Goal: Task Accomplishment & Management: Use online tool/utility

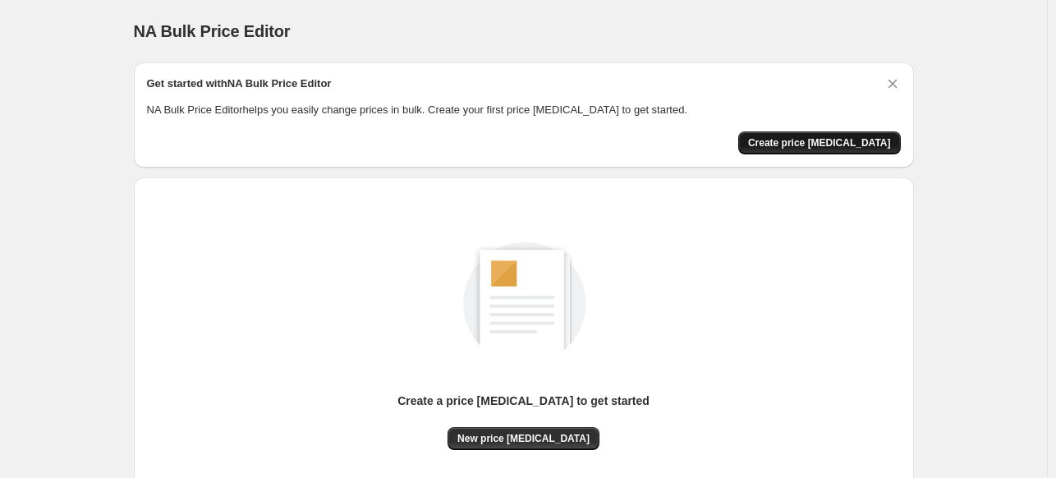
click at [809, 137] on span "Create price [MEDICAL_DATA]" at bounding box center [819, 142] width 143 height 13
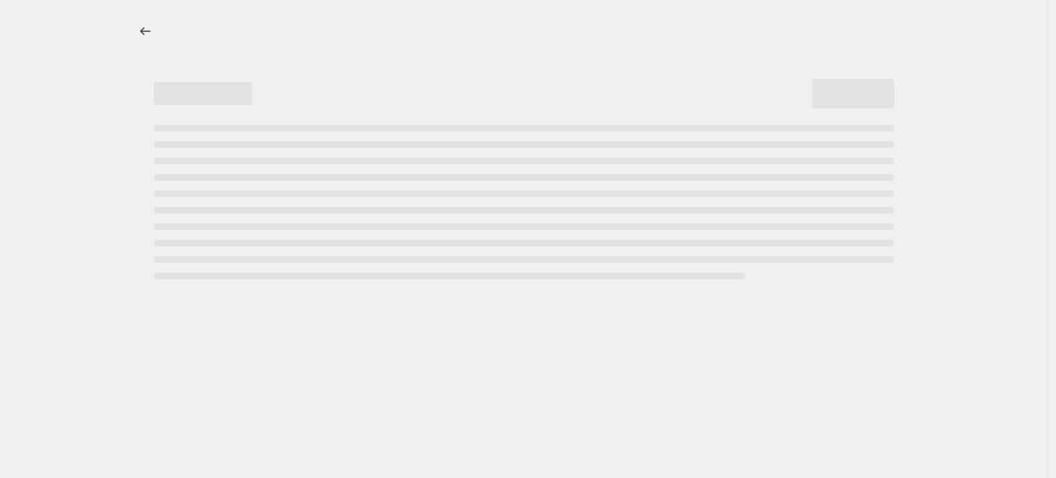
select select "percentage"
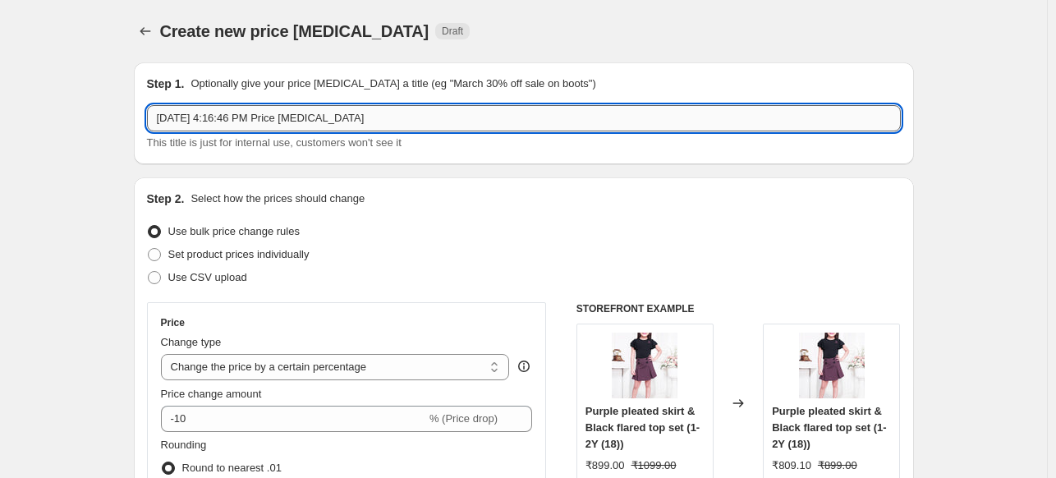
click at [315, 117] on input "[DATE] 4:16:46 PM Price [MEDICAL_DATA]" at bounding box center [524, 118] width 754 height 26
click at [277, 178] on div "Step 2. Select how the prices should change Use bulk price change rules Set pro…" at bounding box center [524, 465] width 780 height 576
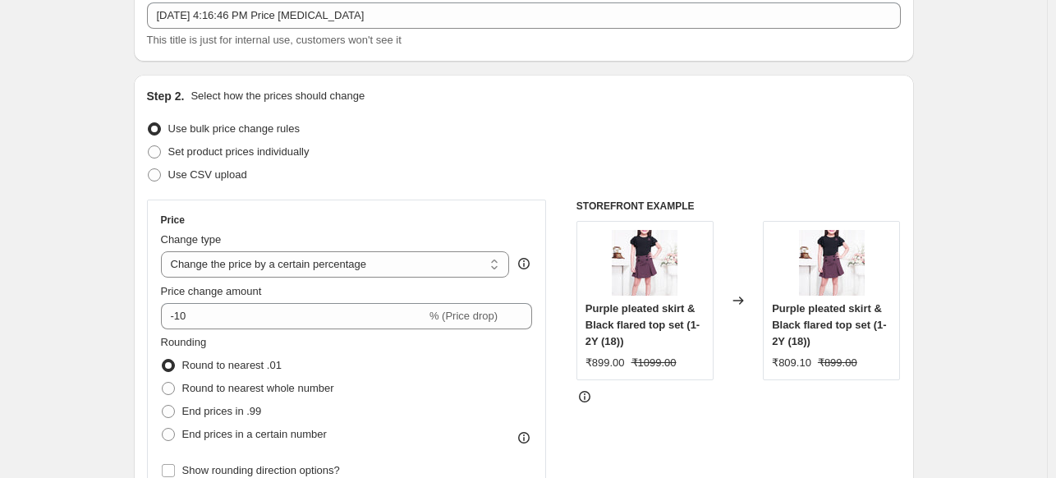
scroll to position [164, 0]
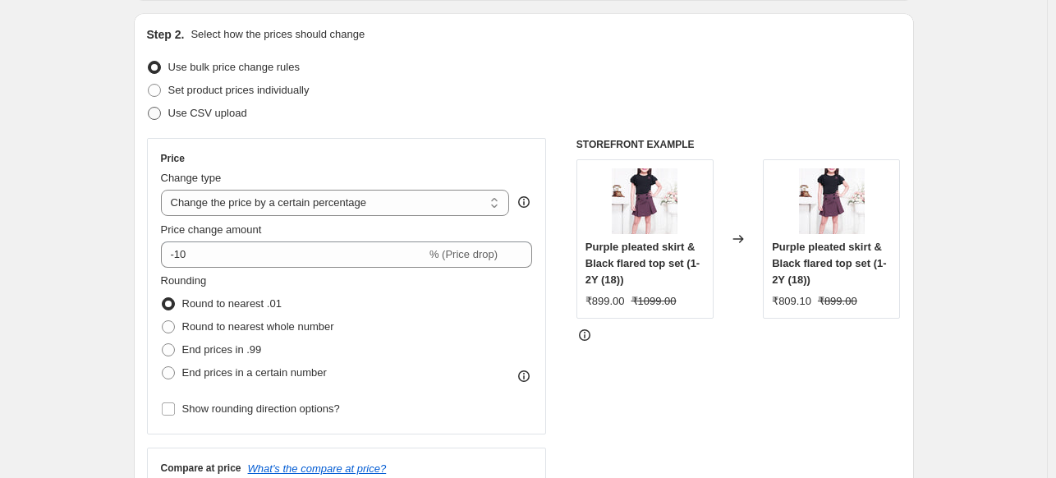
click at [197, 116] on span "Use CSV upload" at bounding box center [207, 113] width 79 height 12
click at [149, 108] on input "Use CSV upload" at bounding box center [148, 107] width 1 height 1
radio input "true"
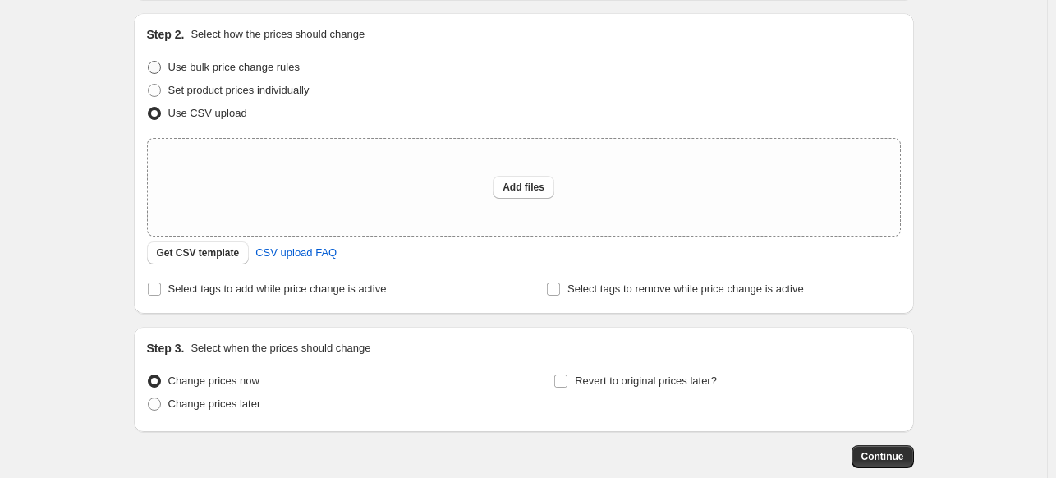
click at [161, 70] on span at bounding box center [154, 67] width 13 height 13
click at [149, 62] on input "Use bulk price change rules" at bounding box center [148, 61] width 1 height 1
radio input "true"
select select "percentage"
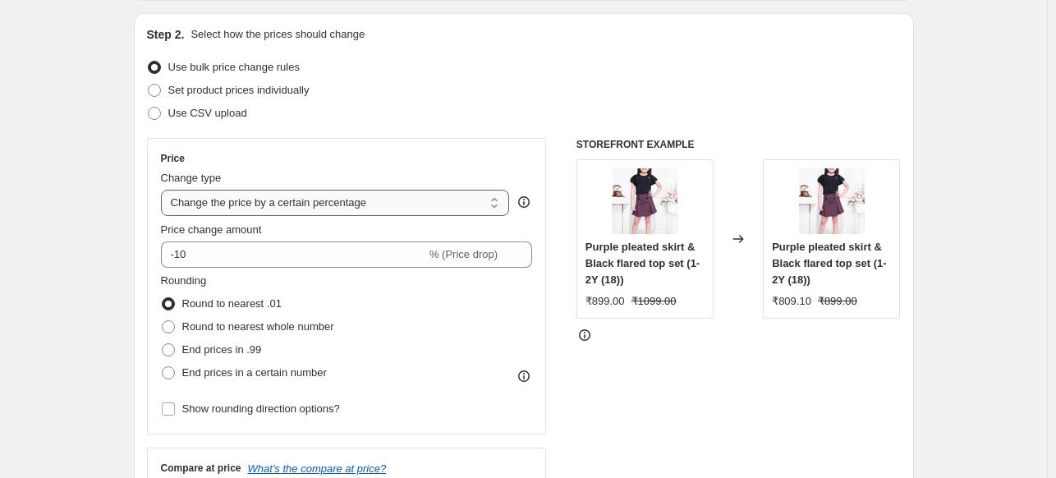
click at [501, 203] on select "Change the price to a certain amount Change the price by a certain amount Chang…" at bounding box center [335, 203] width 349 height 26
click at [164, 190] on select "Change the price to a certain amount Change the price by a certain amount Chang…" at bounding box center [335, 203] width 349 height 26
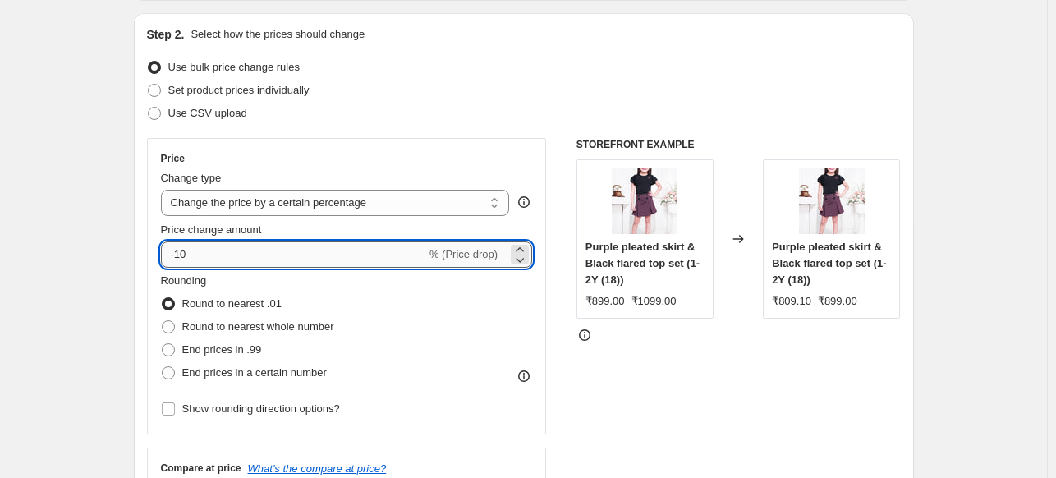
click at [274, 255] on input "-10" at bounding box center [293, 254] width 265 height 26
click at [521, 250] on icon at bounding box center [519, 249] width 7 height 4
type input "-9"
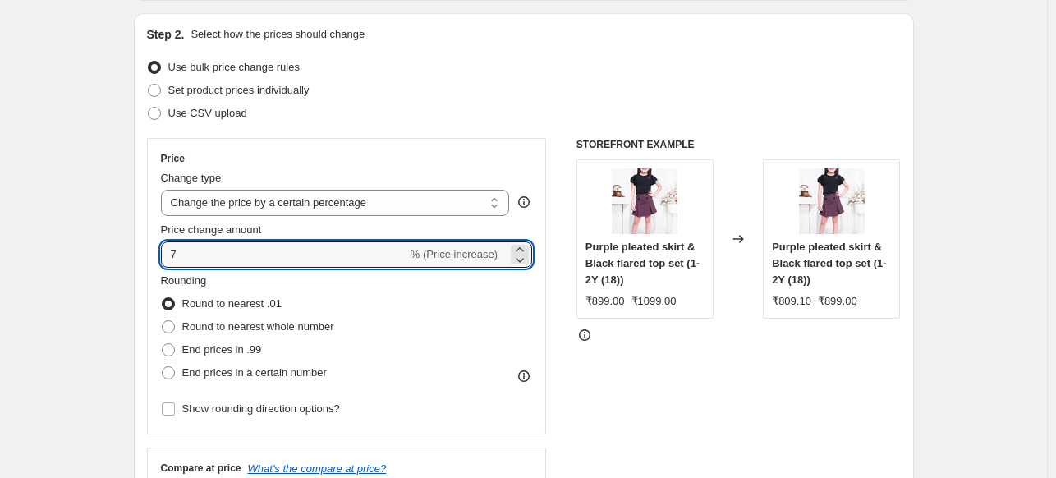
scroll to position [246, 0]
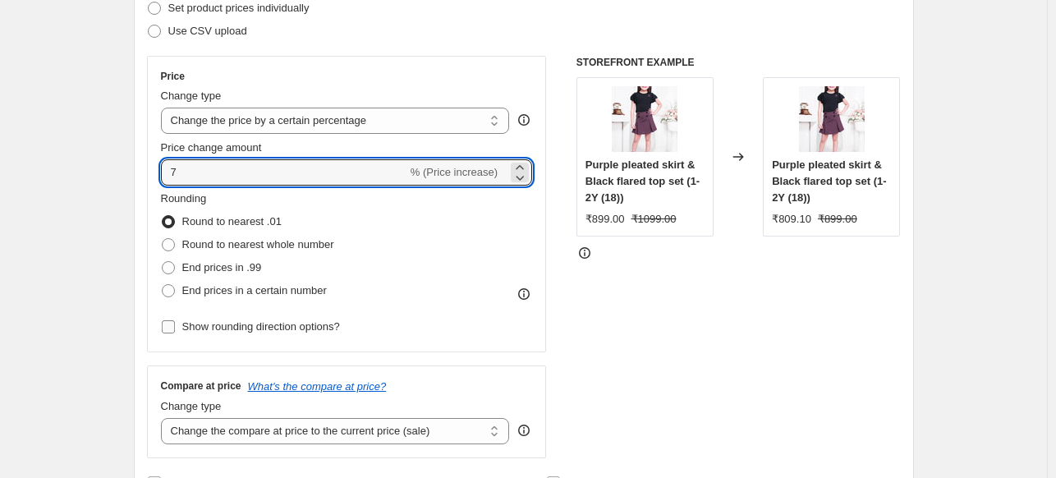
type input "7"
click at [224, 330] on span "Show rounding direction options?" at bounding box center [261, 326] width 158 height 12
click at [175, 330] on input "Show rounding direction options?" at bounding box center [168, 326] width 13 height 13
checkbox input "true"
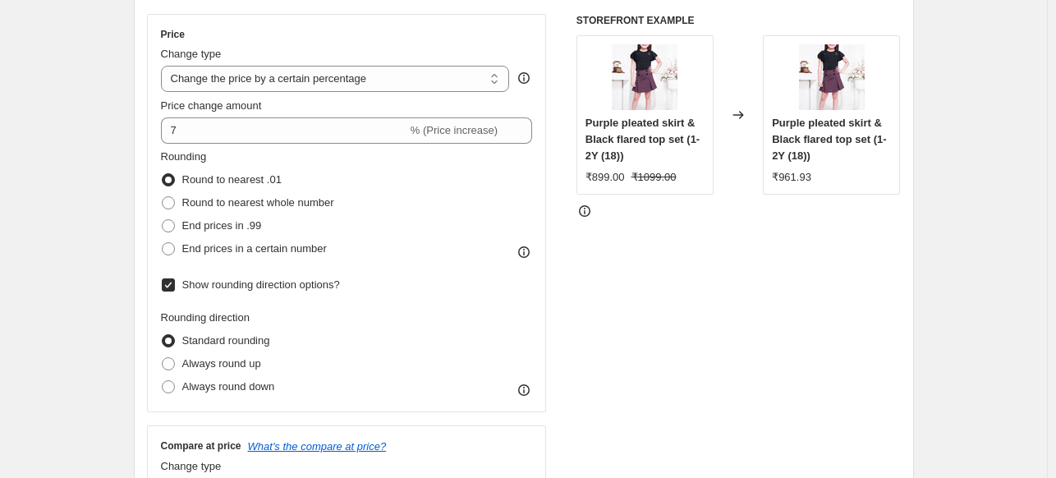
scroll to position [328, 0]
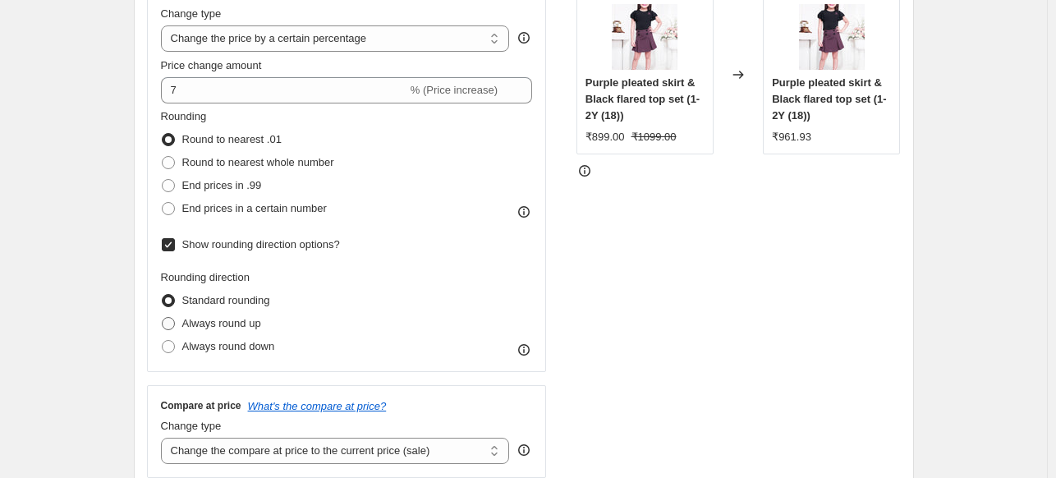
click at [236, 327] on span "Always round up" at bounding box center [221, 323] width 79 height 12
click at [163, 318] on input "Always round up" at bounding box center [162, 317] width 1 height 1
radio input "true"
click at [524, 349] on icon at bounding box center [524, 350] width 16 height 16
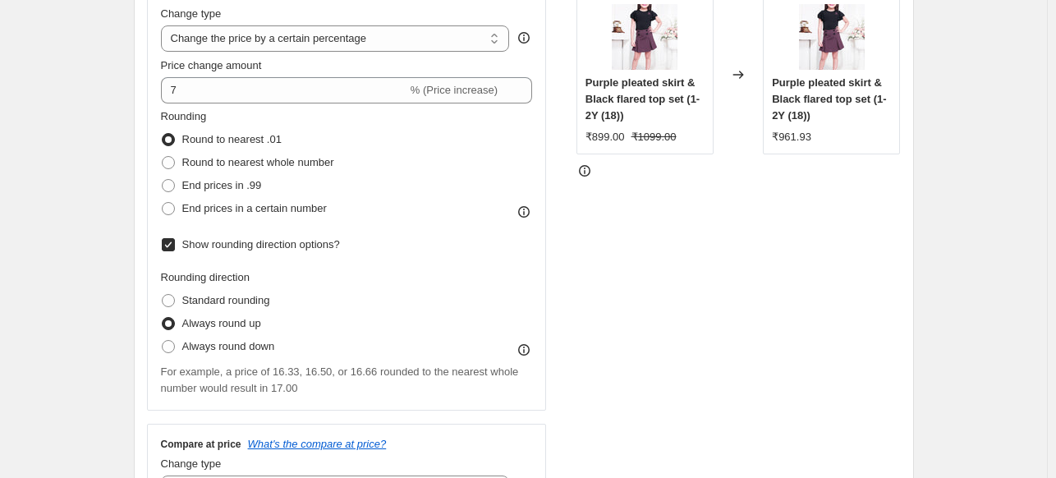
click at [525, 213] on icon at bounding box center [524, 212] width 16 height 16
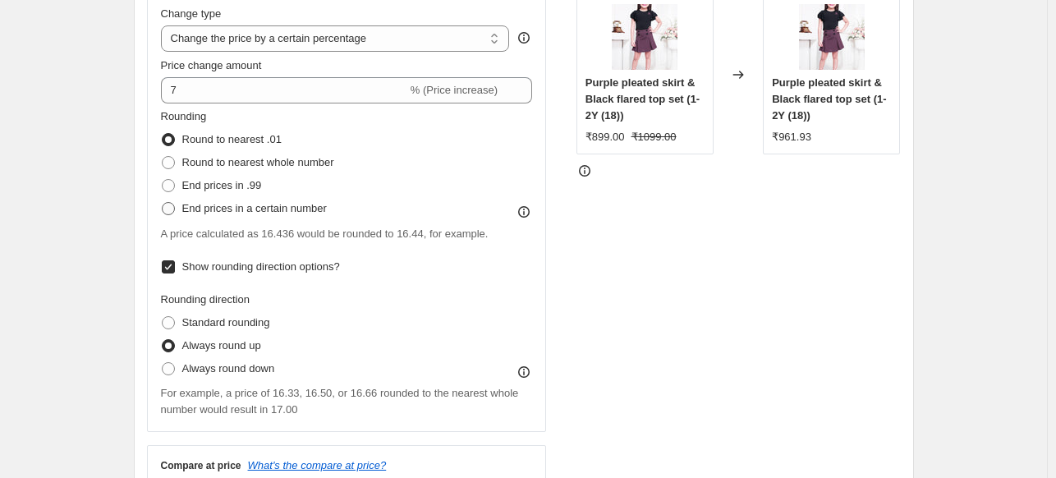
click at [175, 207] on span at bounding box center [168, 208] width 13 height 13
click at [163, 203] on input "End prices in a certain number" at bounding box center [162, 202] width 1 height 1
radio input "true"
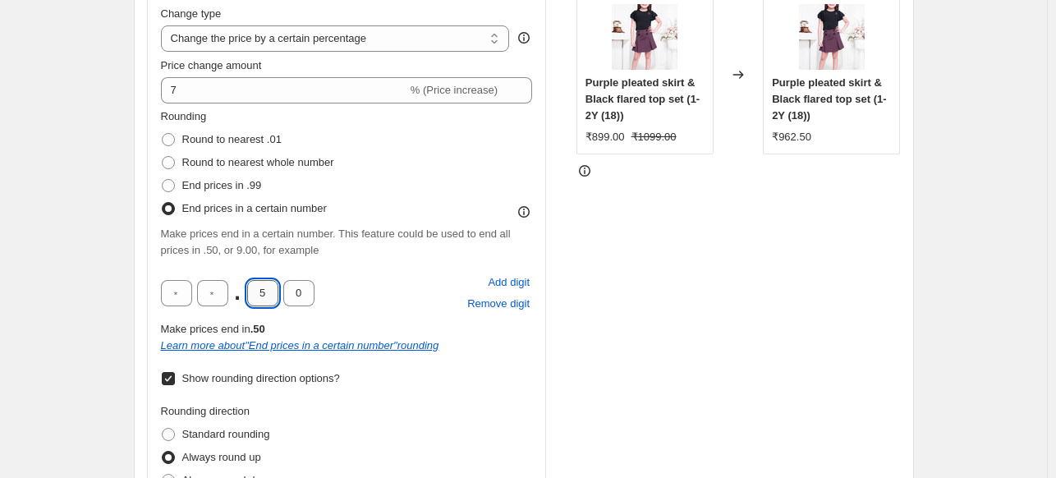
click at [266, 299] on input "5" at bounding box center [262, 293] width 31 height 26
click at [305, 296] on input "0" at bounding box center [298, 293] width 31 height 26
type input "5"
click at [259, 287] on input "5" at bounding box center [262, 293] width 31 height 26
click at [266, 291] on input "5" at bounding box center [262, 293] width 31 height 26
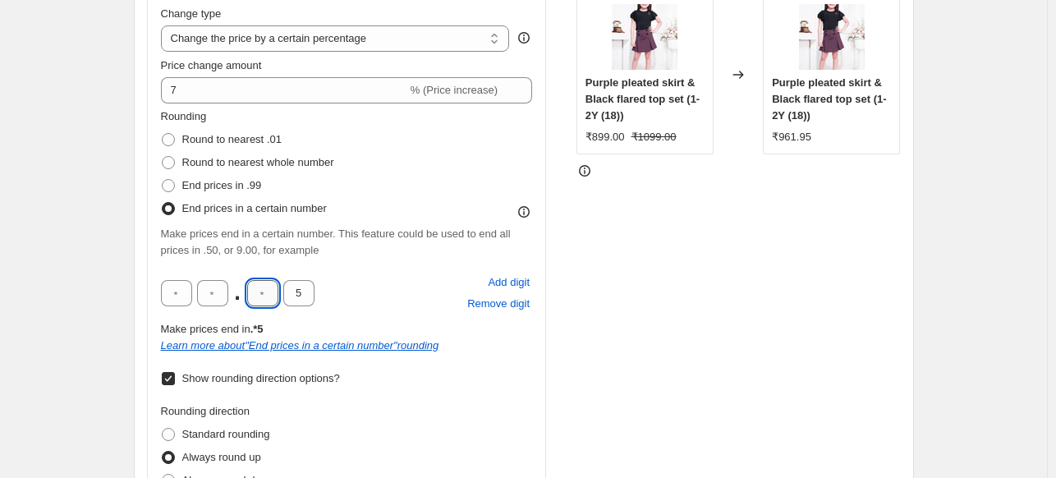
type input "9"
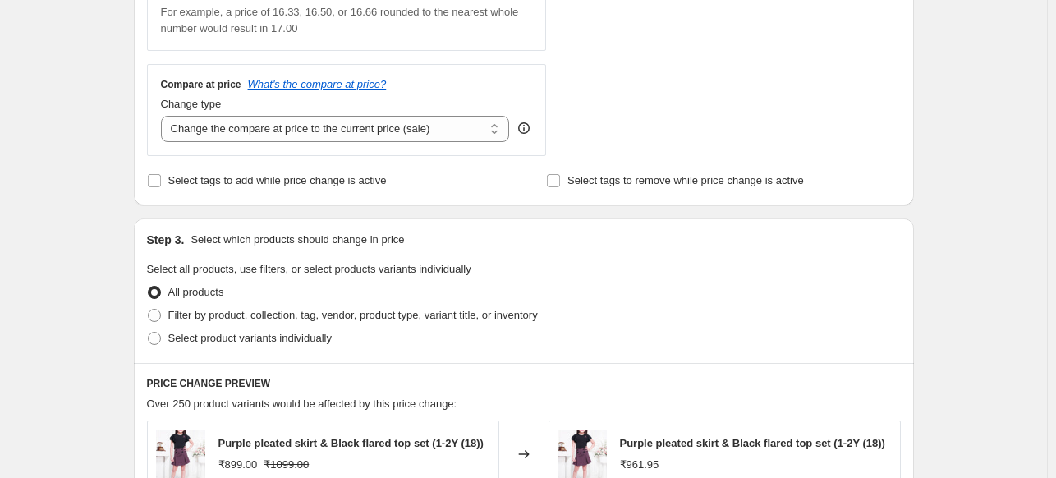
scroll to position [903, 0]
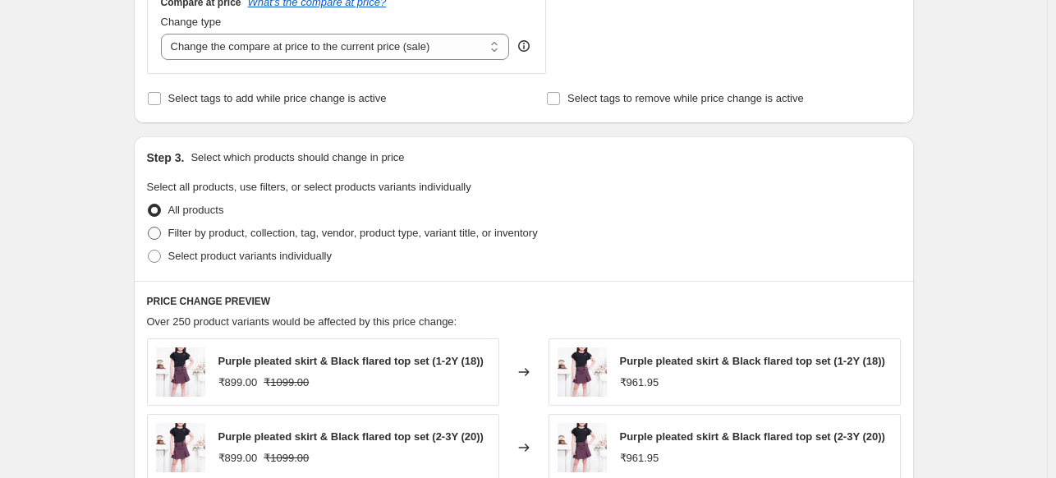
click at [155, 239] on span at bounding box center [154, 233] width 13 height 13
click at [149, 227] on input "Filter by product, collection, tag, vendor, product type, variant title, or inv…" at bounding box center [148, 227] width 1 height 1
radio input "true"
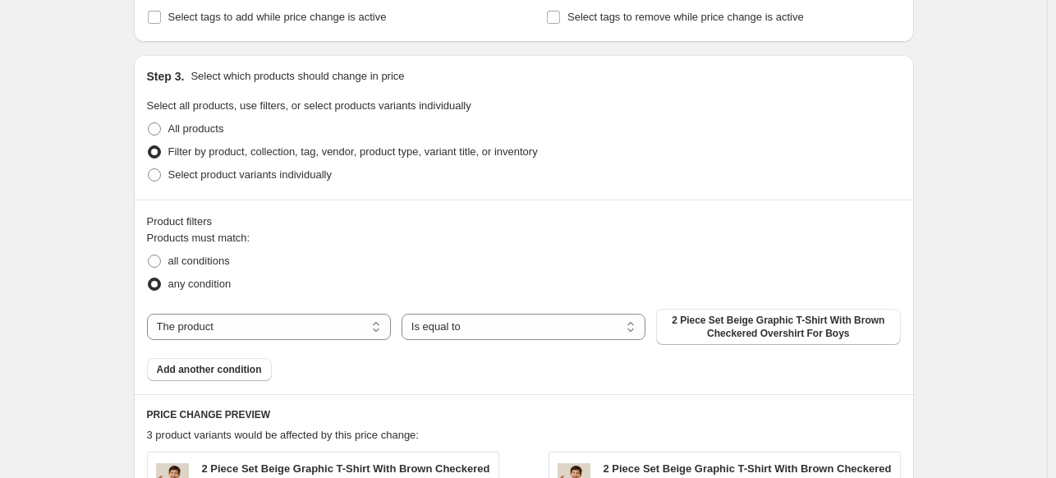
scroll to position [985, 0]
click at [636, 323] on select "Is equal to Is not equal to" at bounding box center [523, 326] width 244 height 26
click at [380, 328] on select "The product The product's collection The product's tag The product's vendor The…" at bounding box center [269, 326] width 244 height 26
click at [150, 314] on select "The product The product's collection The product's tag The product's vendor The…" at bounding box center [269, 326] width 244 height 26
click at [654, 328] on div "The product The product's collection The product's tag The product's vendor The…" at bounding box center [524, 326] width 754 height 36
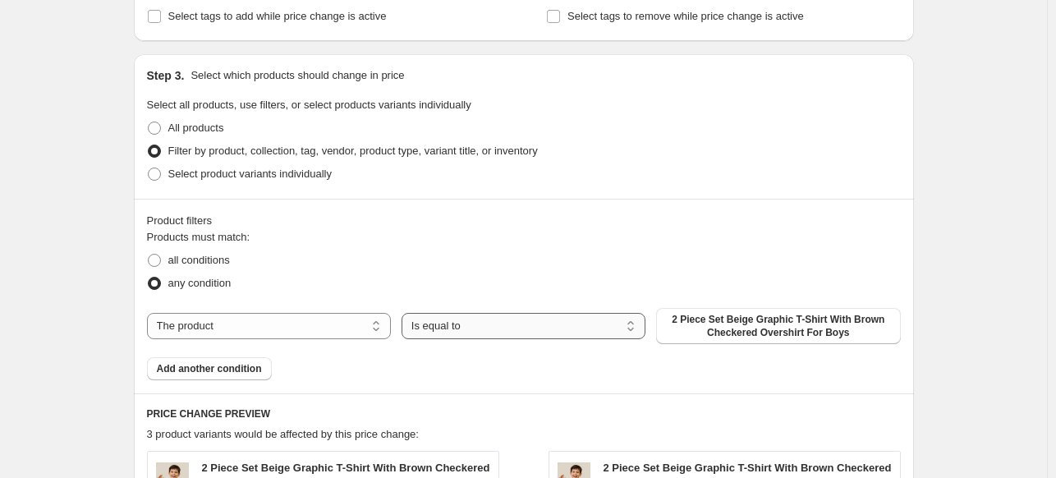
click at [637, 322] on select "Is equal to Is not equal to" at bounding box center [523, 326] width 244 height 26
click at [216, 372] on span "Add another condition" at bounding box center [209, 368] width 105 height 13
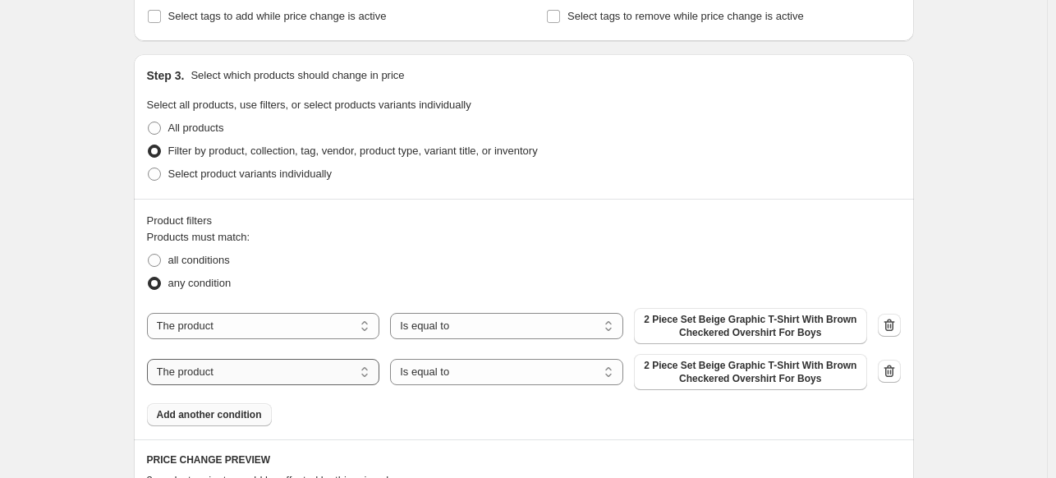
click at [361, 369] on select "The product The product's collection The product's tag The product's vendor The…" at bounding box center [263, 372] width 233 height 26
click at [504, 229] on div "Product filters" at bounding box center [524, 221] width 754 height 16
click at [895, 372] on icon "button" at bounding box center [889, 371] width 16 height 16
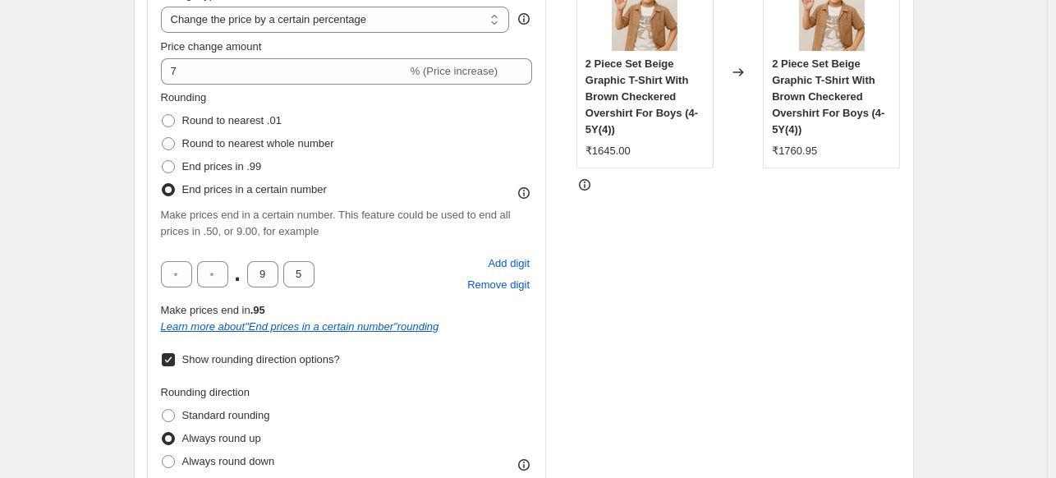
scroll to position [328, 0]
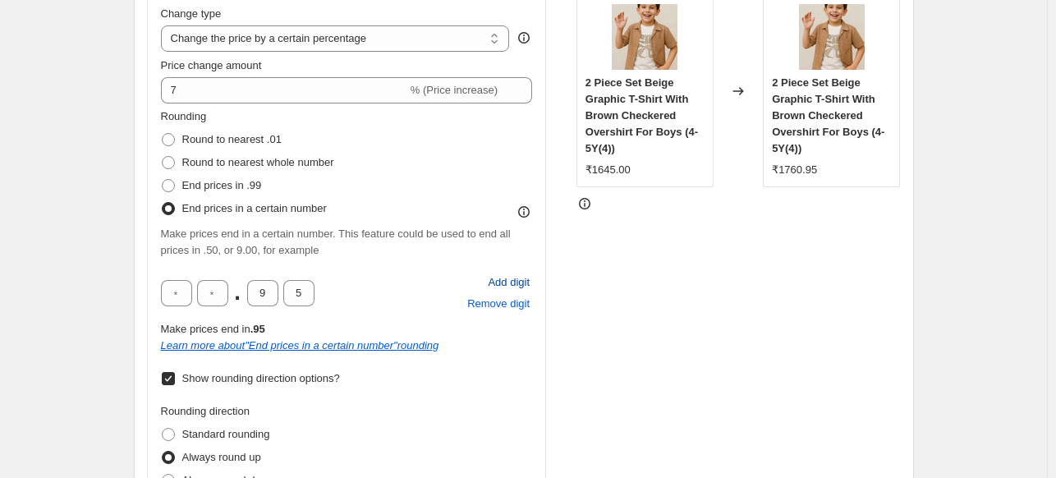
click at [504, 287] on span "Add digit" at bounding box center [509, 282] width 42 height 16
click at [249, 287] on input "text" at bounding box center [248, 293] width 31 height 26
click at [313, 292] on input "9" at bounding box center [298, 293] width 31 height 26
click at [337, 296] on input "5" at bounding box center [334, 293] width 31 height 26
click at [493, 305] on span "Remove digit" at bounding box center [498, 304] width 62 height 16
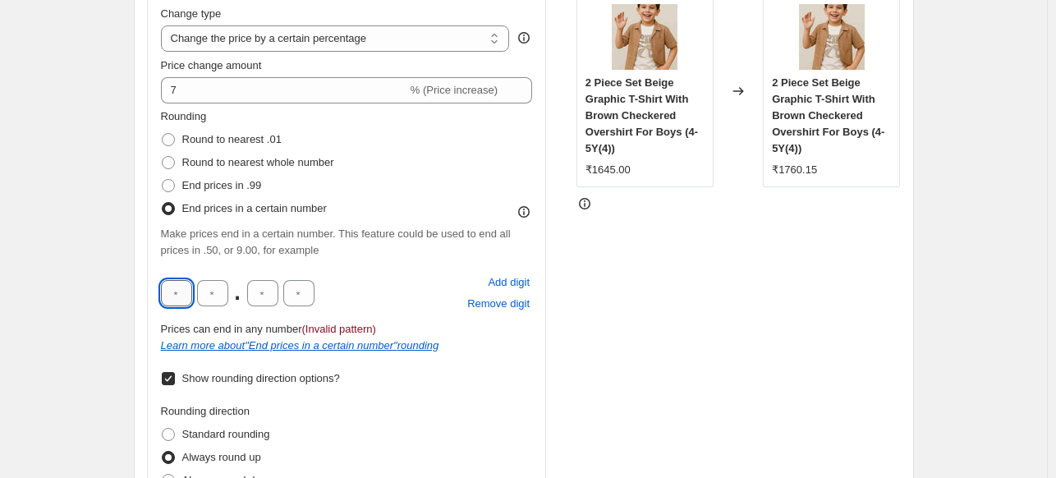
click at [181, 297] on input "text" at bounding box center [176, 293] width 31 height 26
type input "9"
click at [181, 297] on input "9" at bounding box center [176, 293] width 31 height 26
click at [217, 295] on input "text" at bounding box center [212, 293] width 31 height 26
type input "5"
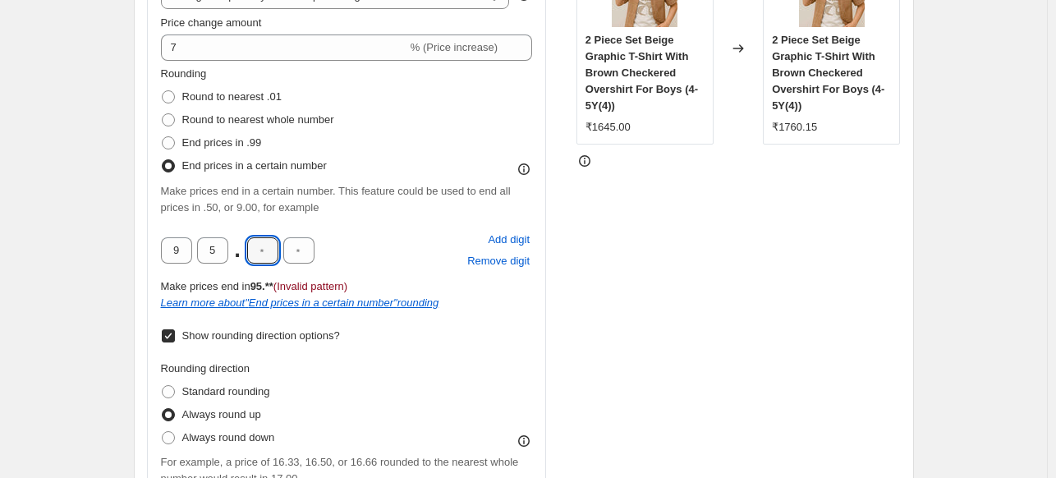
scroll to position [411, 0]
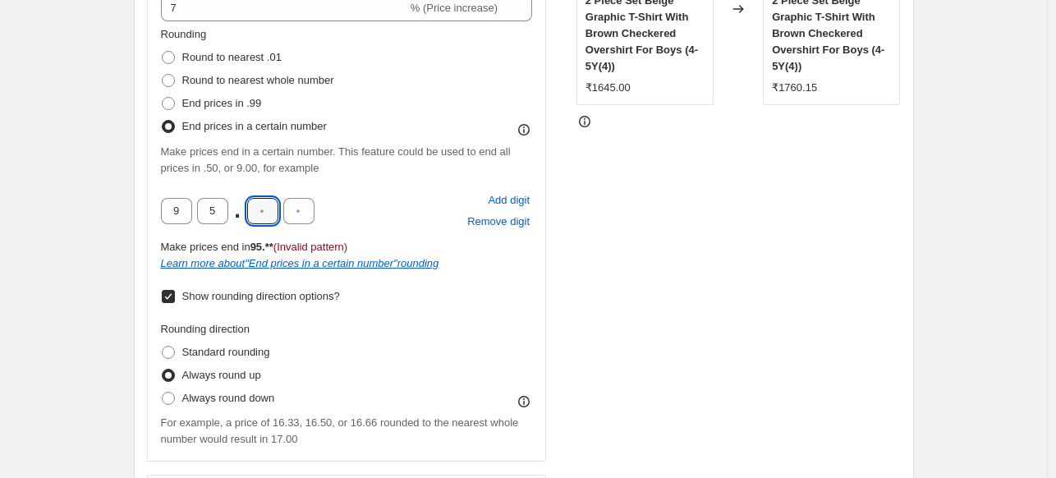
type input "0"
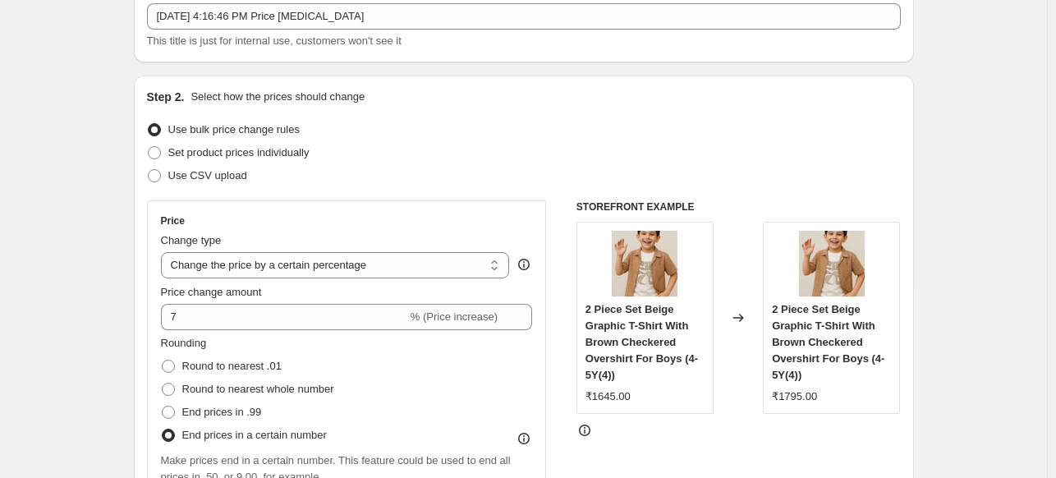
scroll to position [99, 0]
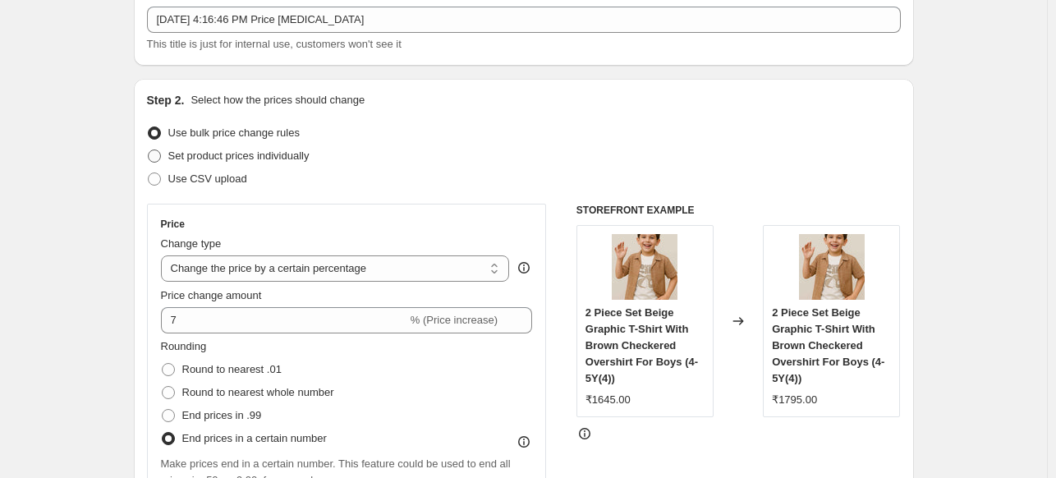
type input "0"
click at [155, 154] on span at bounding box center [154, 155] width 13 height 13
click at [149, 150] on input "Set product prices individually" at bounding box center [148, 149] width 1 height 1
radio input "true"
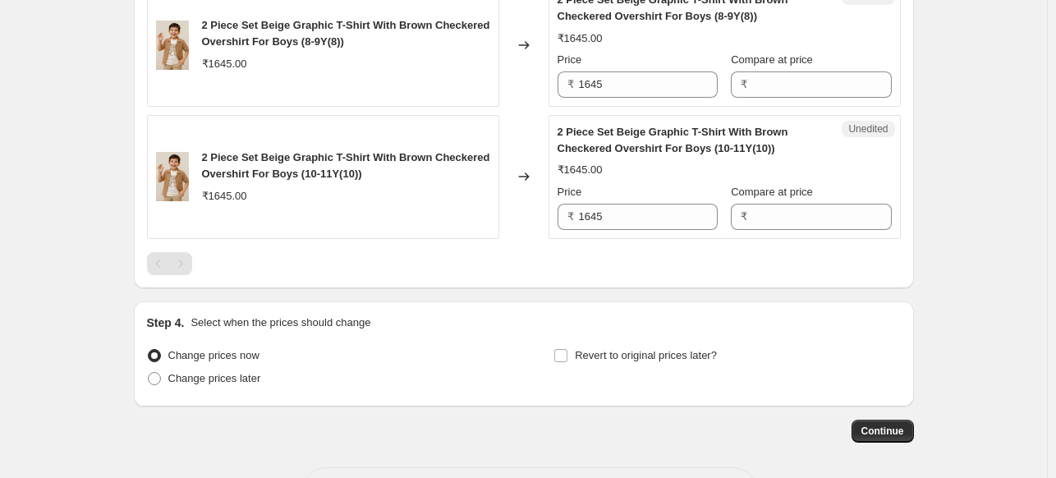
scroll to position [959, 0]
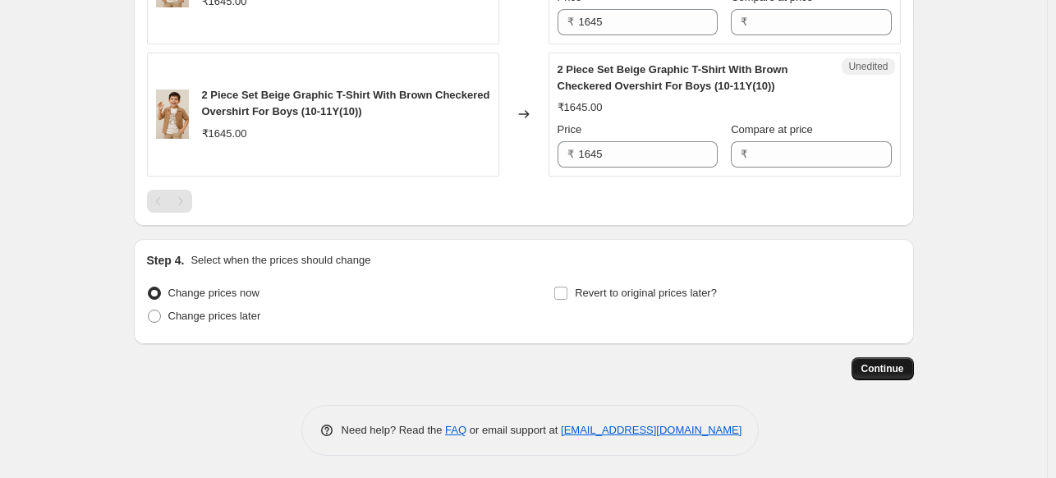
click at [897, 373] on span "Continue" at bounding box center [882, 368] width 43 height 13
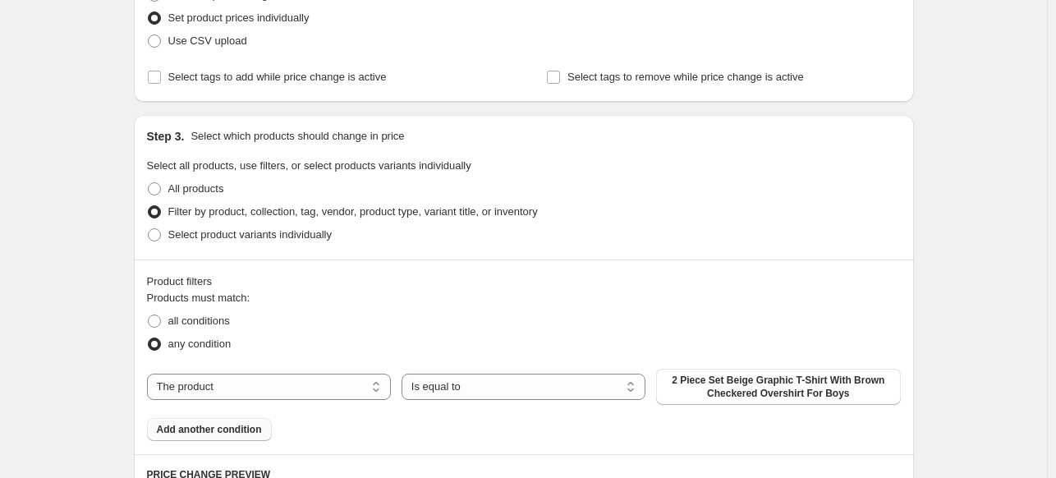
scroll to position [411, 0]
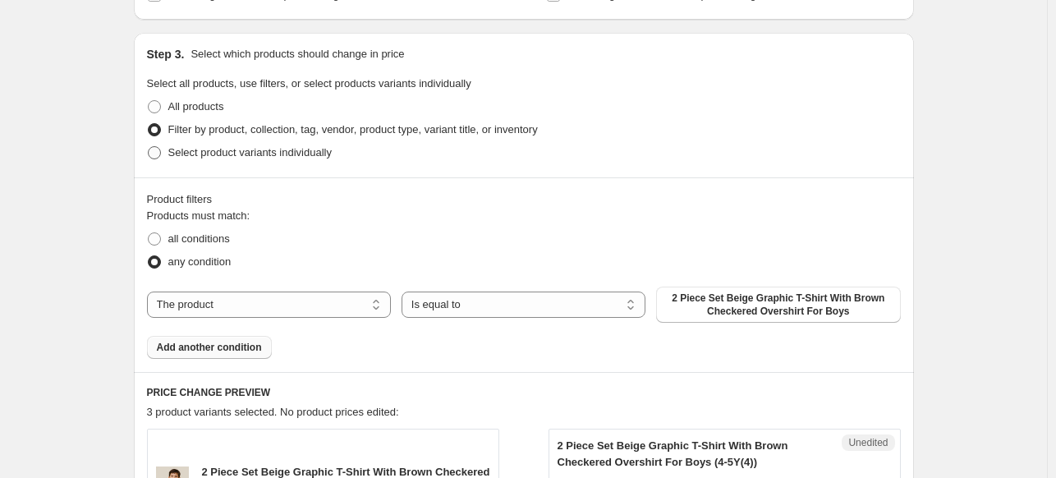
click at [161, 151] on span at bounding box center [154, 152] width 13 height 13
click at [149, 147] on input "Select product variants individually" at bounding box center [148, 146] width 1 height 1
radio input "true"
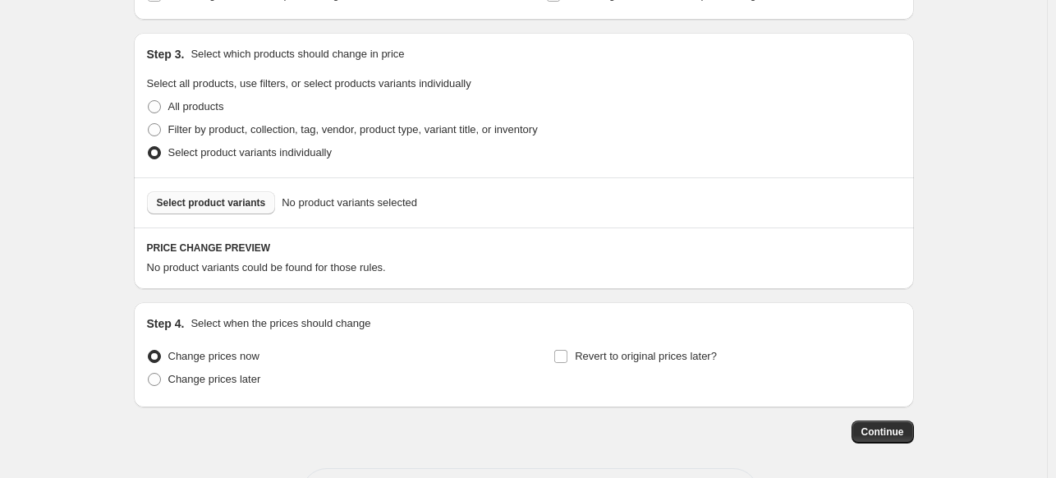
click at [246, 206] on span "Select product variants" at bounding box center [211, 202] width 109 height 13
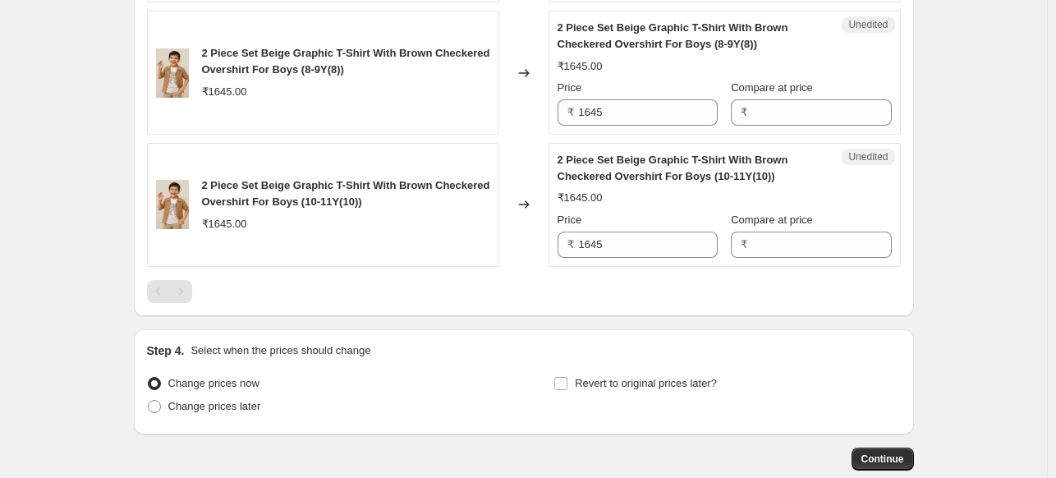
scroll to position [814, 0]
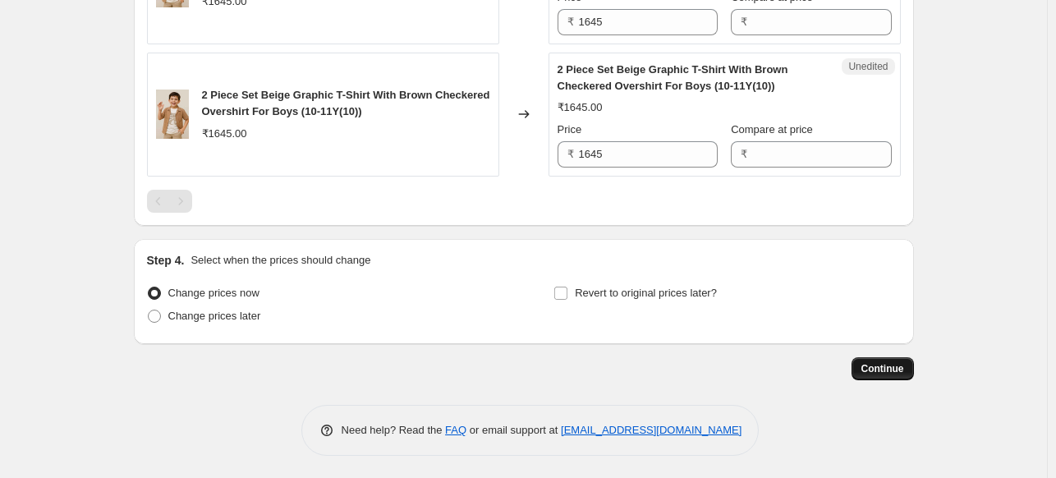
click at [883, 367] on span "Continue" at bounding box center [882, 368] width 43 height 13
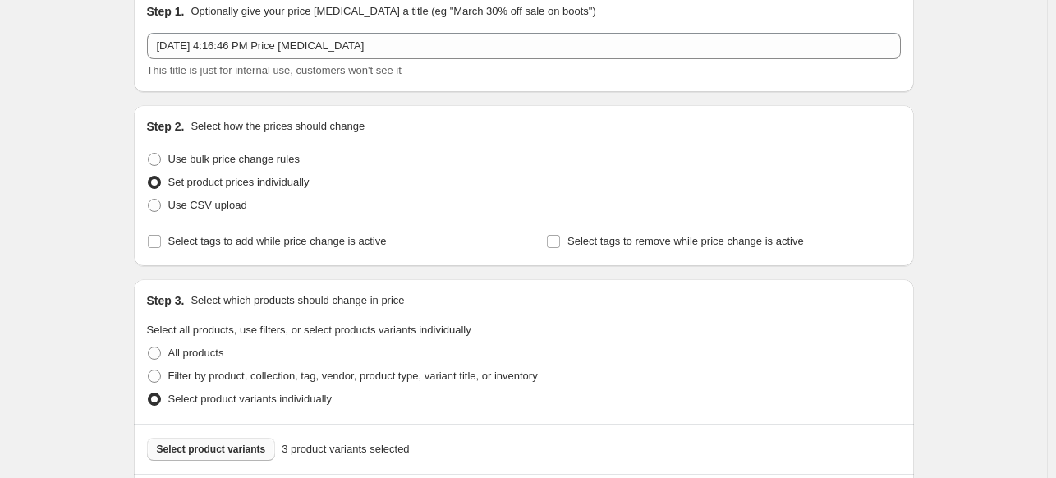
scroll to position [246, 0]
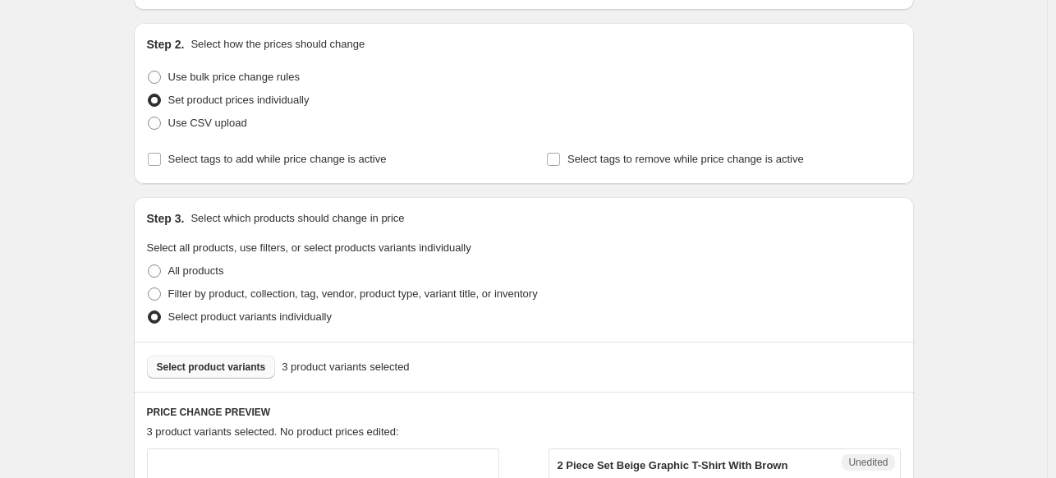
click at [310, 365] on span "3 product variants selected" at bounding box center [345, 367] width 127 height 16
click at [282, 369] on span "3 product variants selected" at bounding box center [345, 367] width 127 height 16
click at [226, 367] on span "Select product variants" at bounding box center [211, 366] width 109 height 13
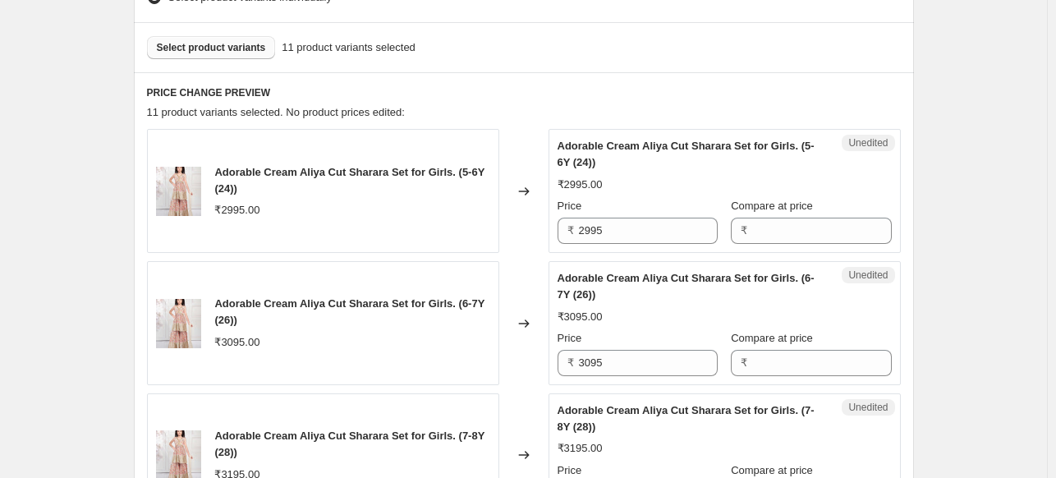
scroll to position [483, 0]
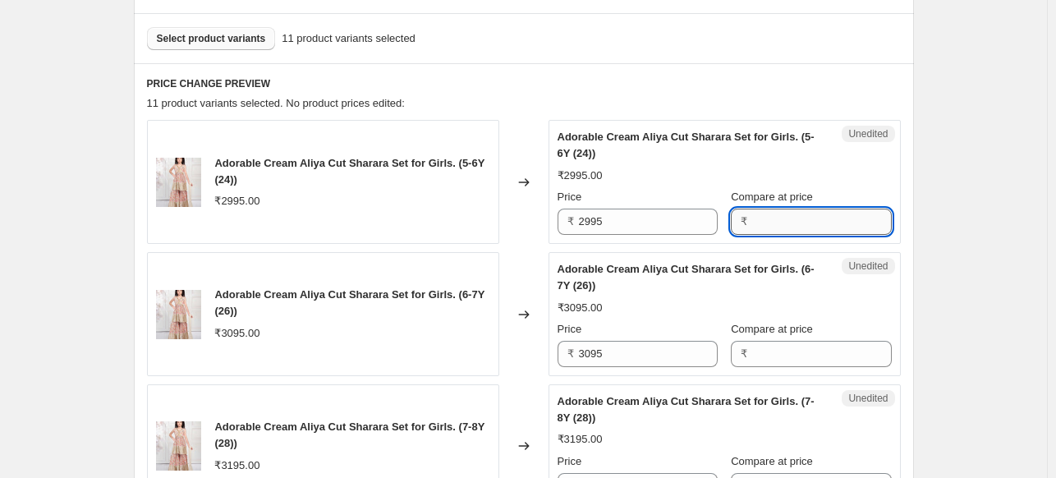
click at [760, 229] on input "Compare at price" at bounding box center [821, 222] width 139 height 26
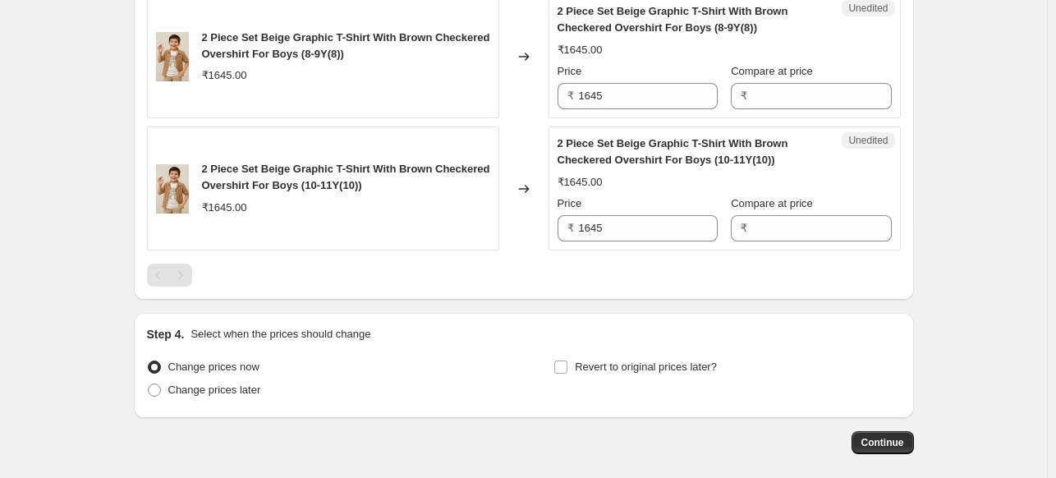
scroll to position [1869, 0]
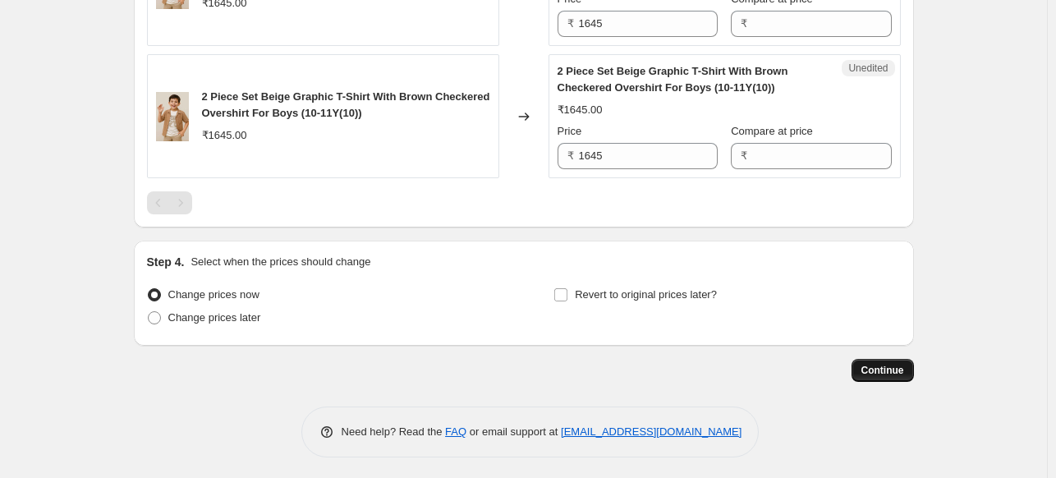
click at [869, 364] on span "Continue" at bounding box center [882, 370] width 43 height 13
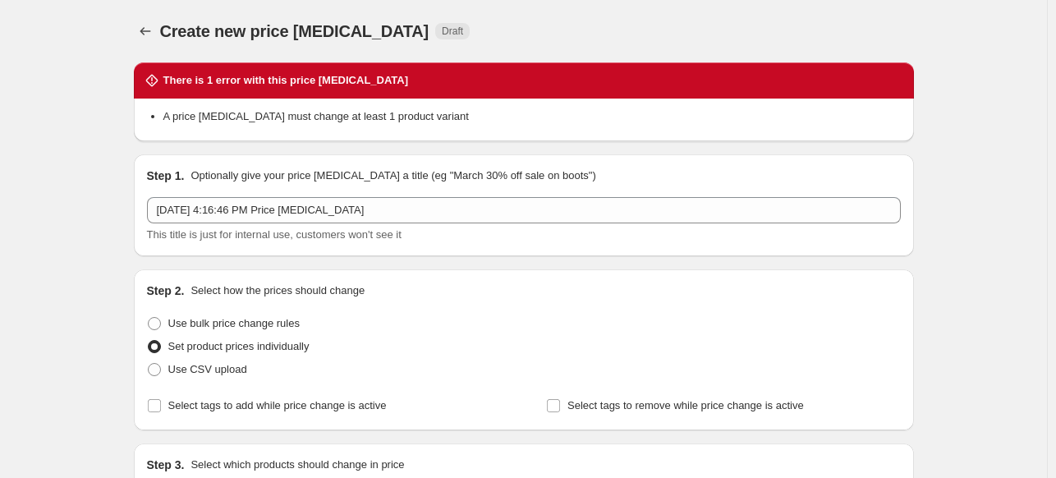
scroll to position [82, 0]
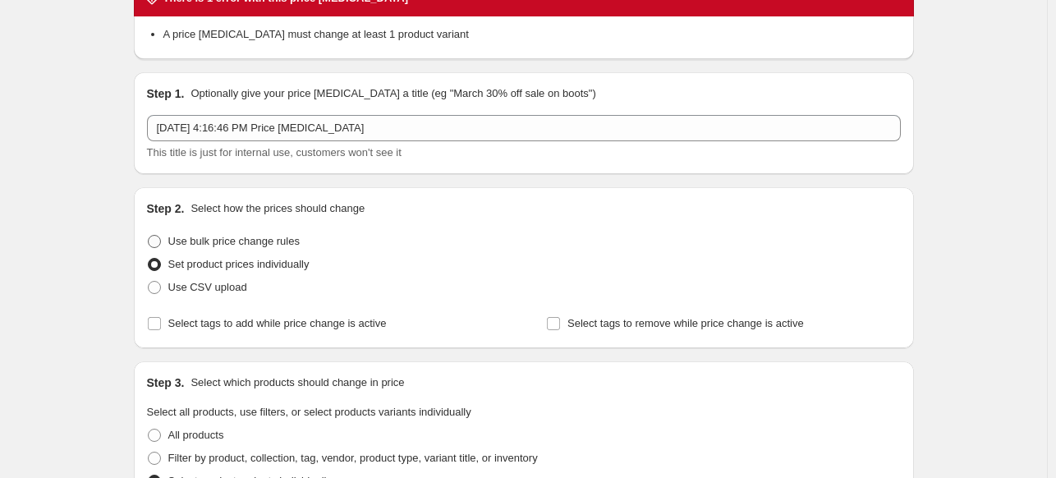
click at [213, 244] on span "Use bulk price change rules" at bounding box center [233, 241] width 131 height 12
click at [149, 236] on input "Use bulk price change rules" at bounding box center [148, 235] width 1 height 1
radio input "true"
select select "percentage"
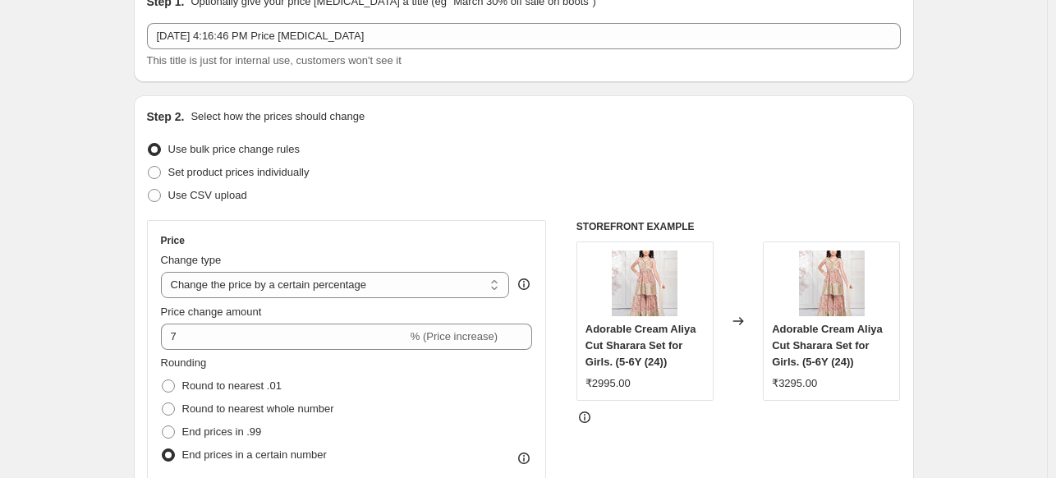
scroll to position [0, 0]
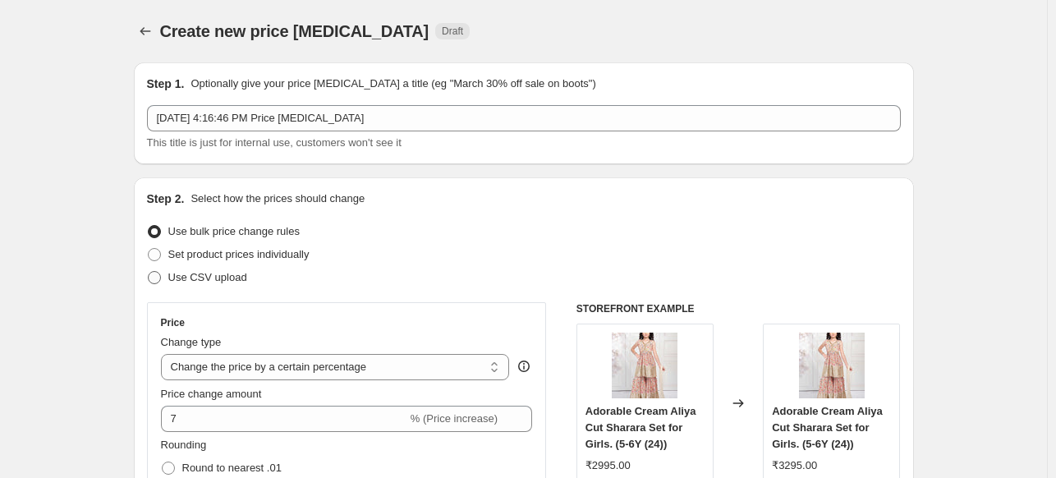
click at [206, 275] on span "Use CSV upload" at bounding box center [207, 277] width 79 height 12
click at [149, 272] on input "Use CSV upload" at bounding box center [148, 271] width 1 height 1
radio input "true"
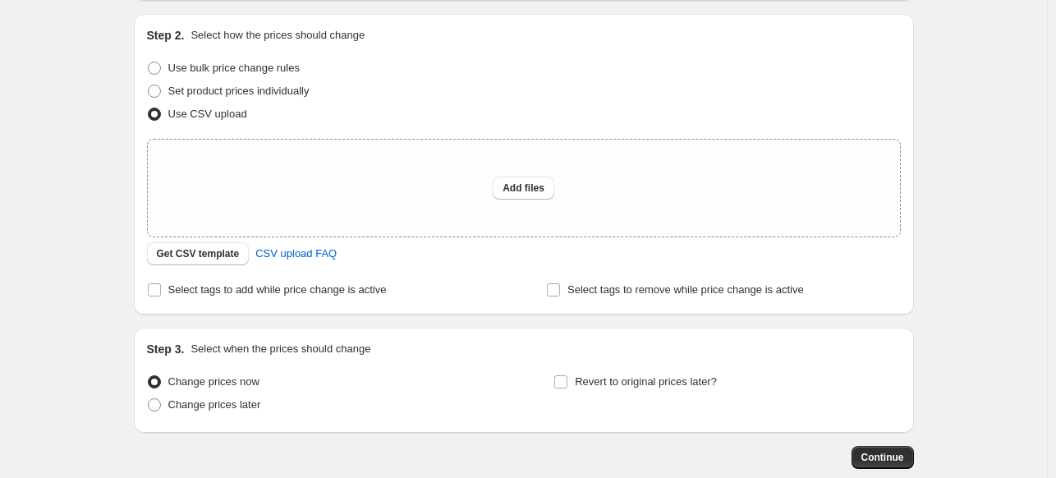
scroll to position [164, 0]
click at [215, 255] on span "Get CSV template" at bounding box center [198, 252] width 83 height 13
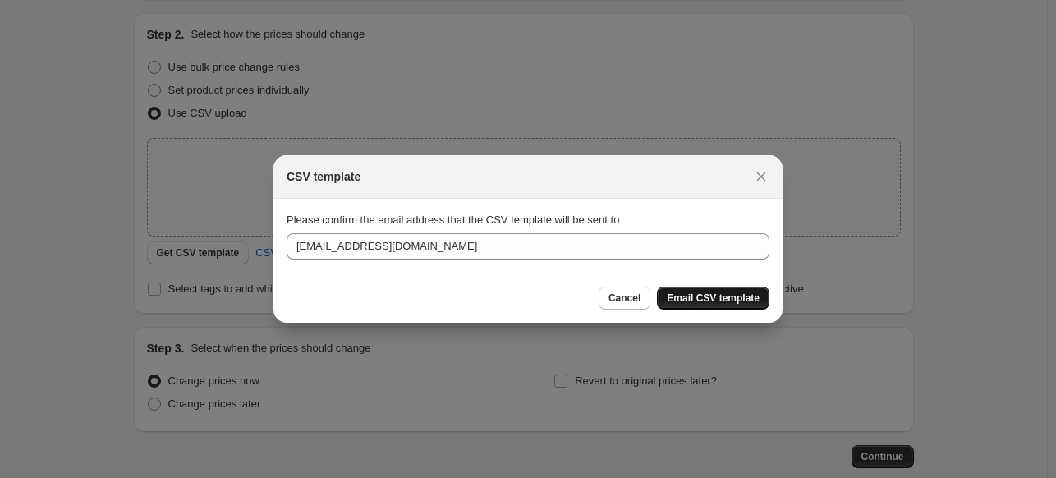
click at [681, 303] on span "Email CSV template" at bounding box center [713, 297] width 93 height 13
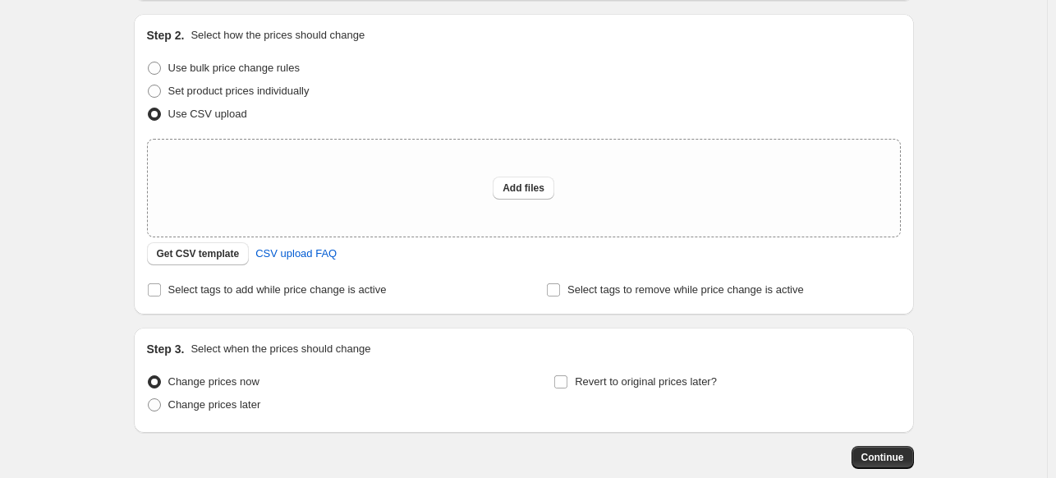
scroll to position [164, 0]
click at [184, 259] on span "Get CSV template" at bounding box center [198, 252] width 83 height 13
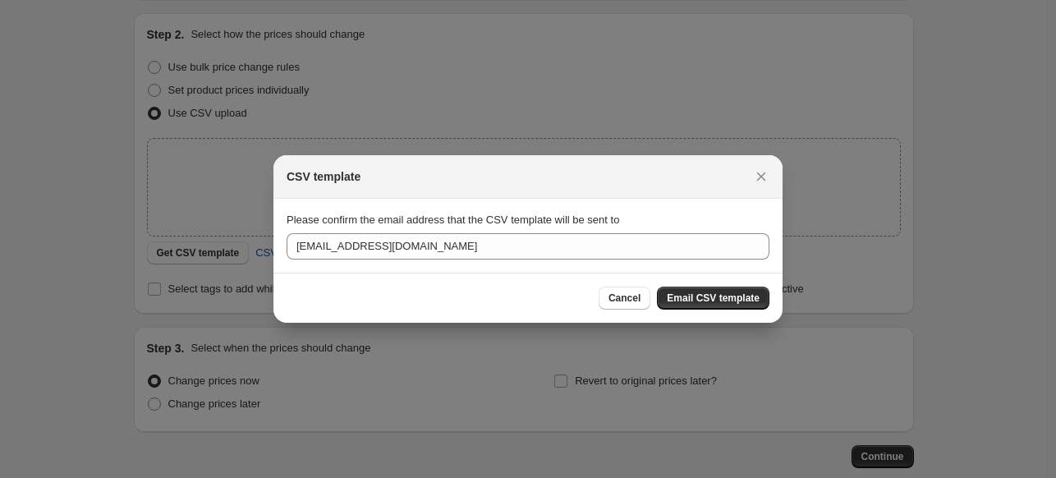
scroll to position [0, 0]
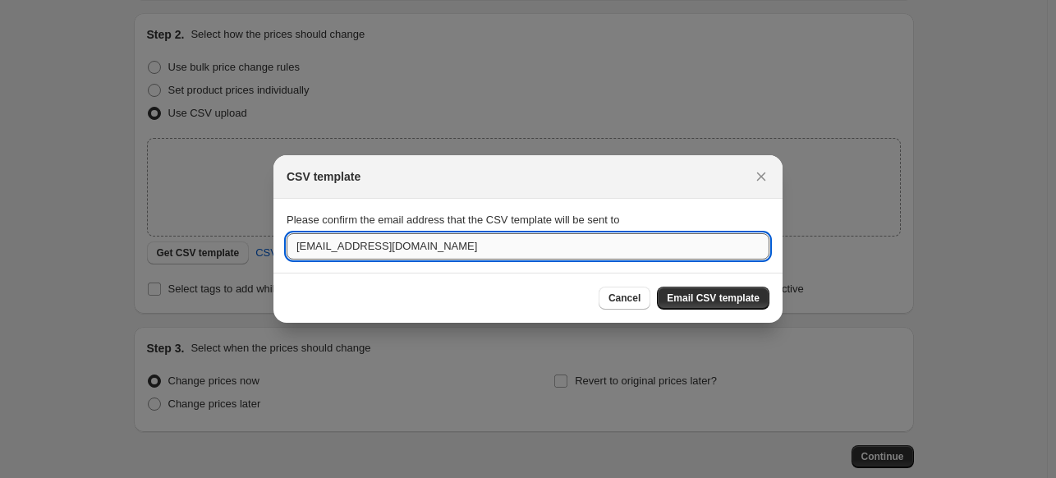
click at [419, 249] on input "lagoriishopify@gmail.com" at bounding box center [528, 246] width 483 height 26
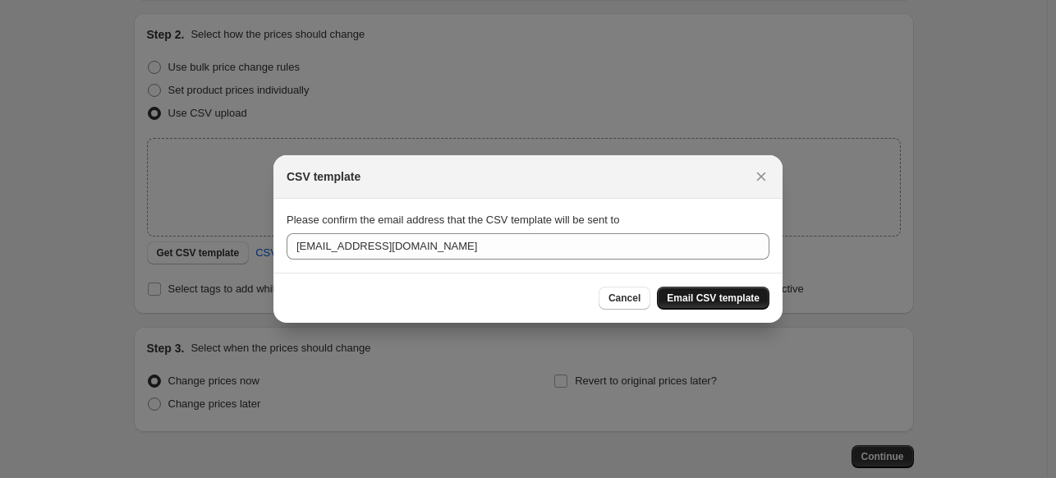
click at [691, 290] on button "Email CSV template" at bounding box center [713, 298] width 112 height 23
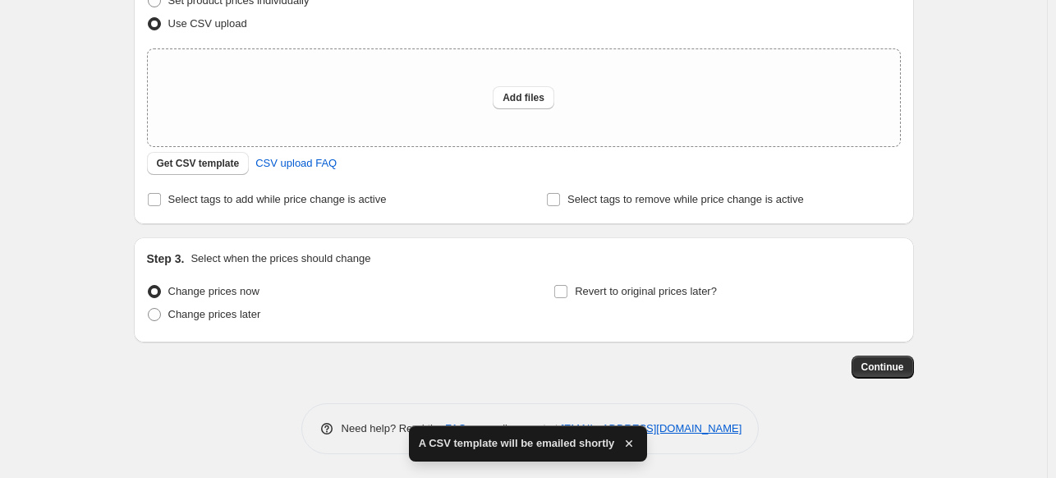
scroll to position [172, 0]
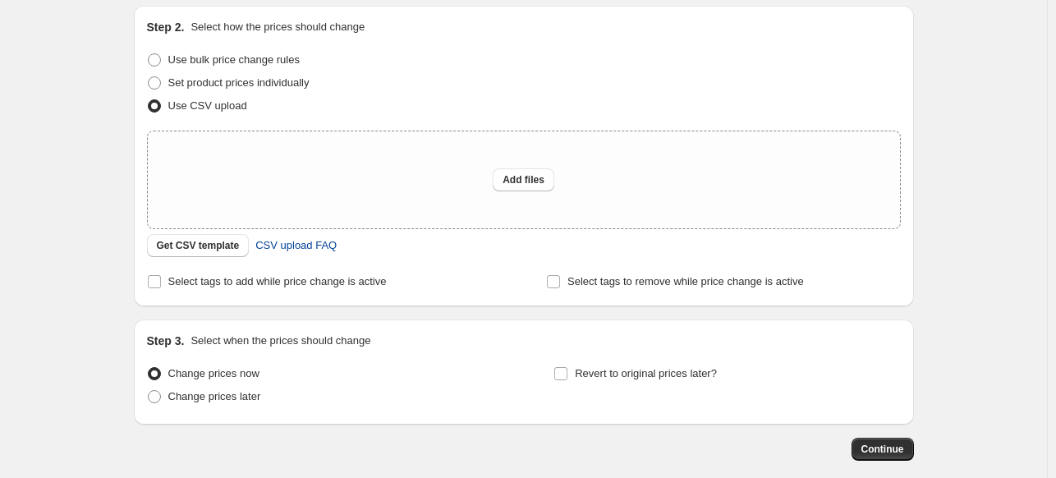
click at [295, 245] on span "CSV upload FAQ" at bounding box center [295, 245] width 81 height 16
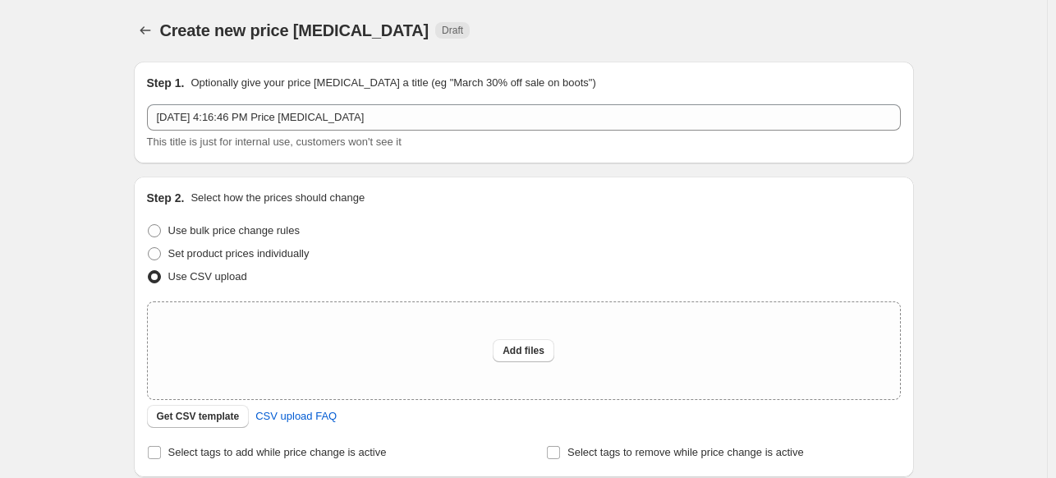
scroll to position [0, 0]
